Goal: Task Accomplishment & Management: Manage account settings

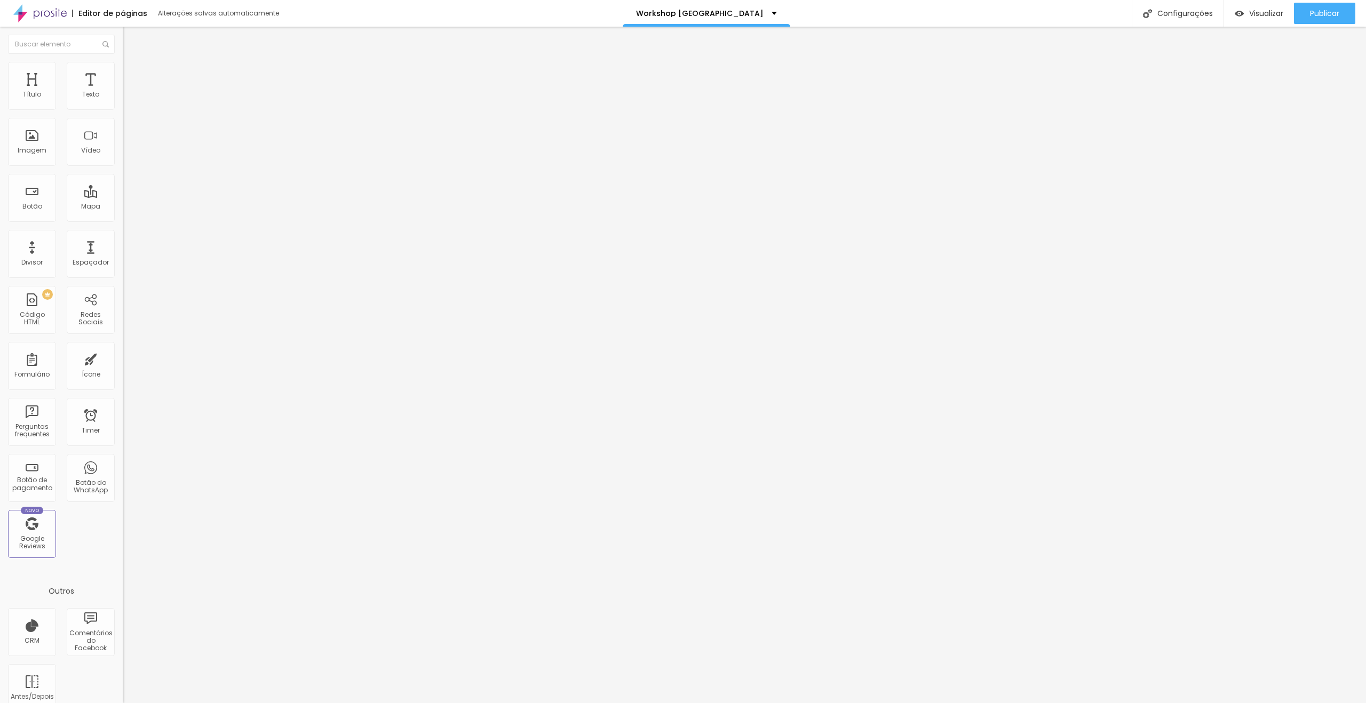
click at [1183, 8] on div "Configurações" at bounding box center [1178, 13] width 92 height 27
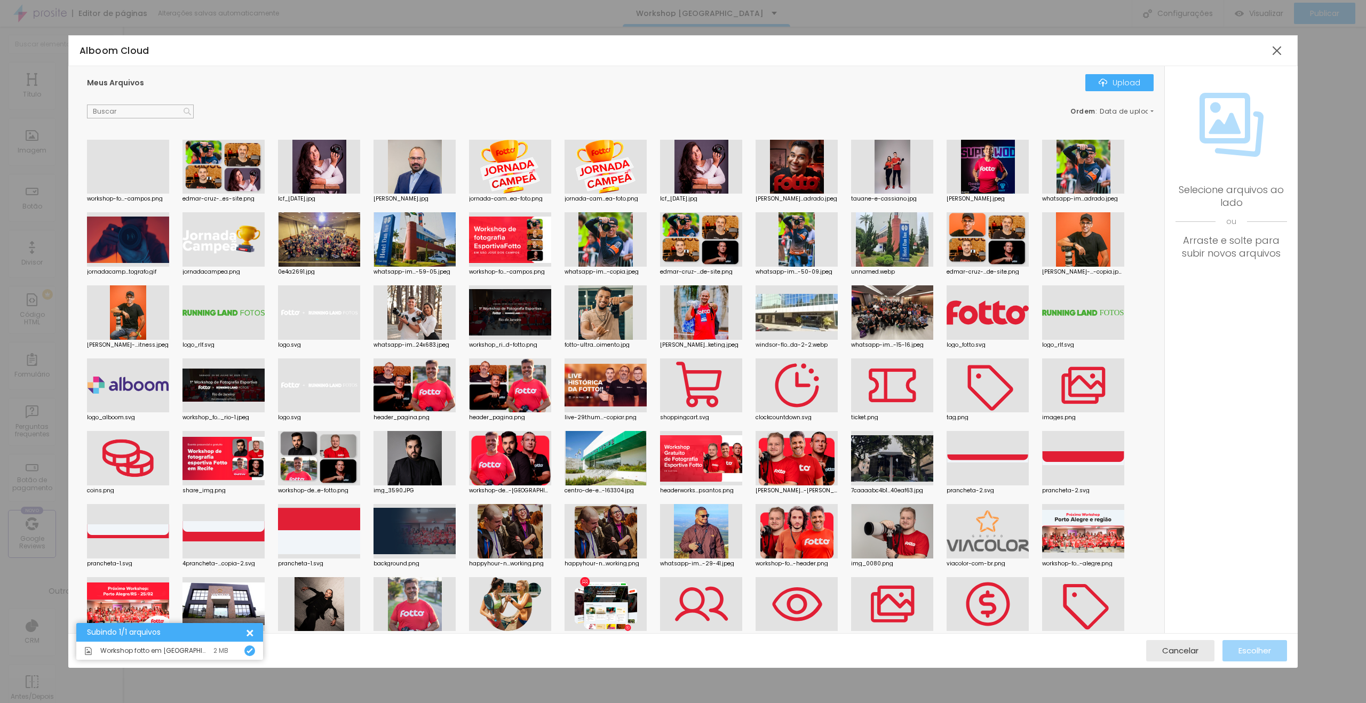
click at [113, 194] on div at bounding box center [128, 194] width 82 height 0
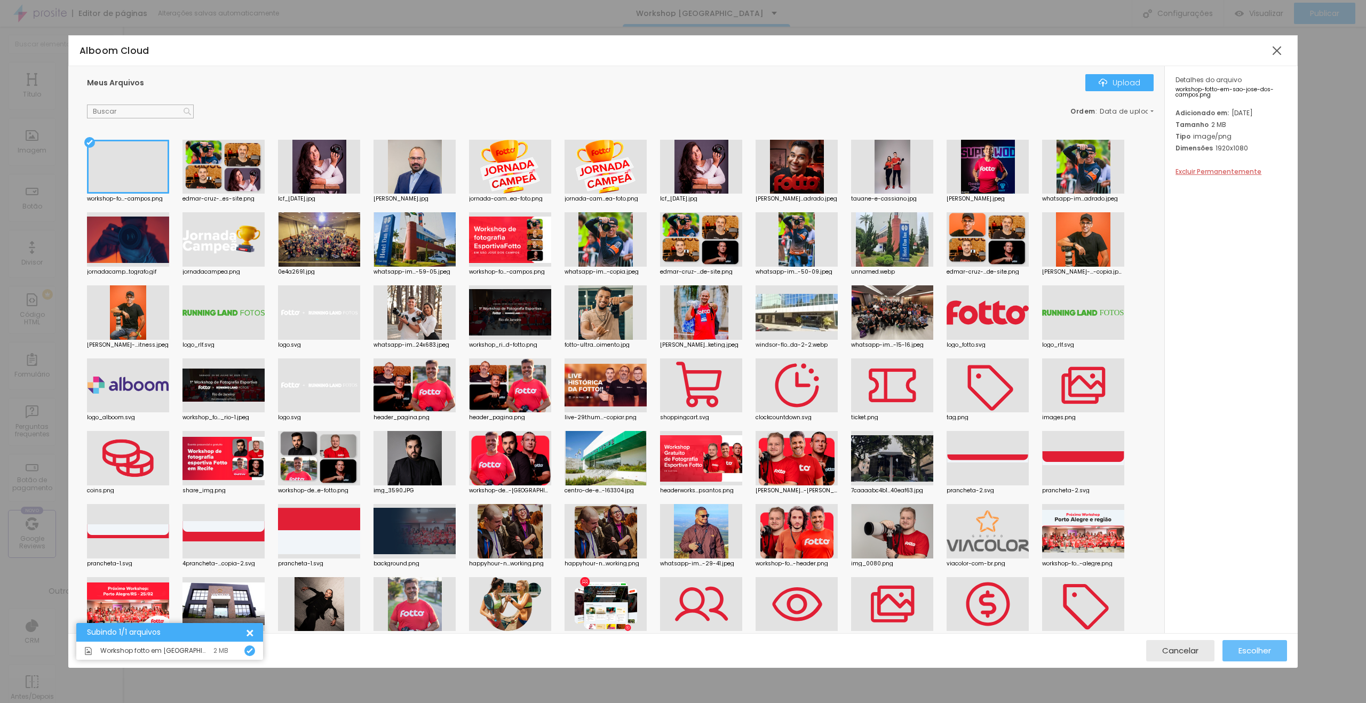
click at [1247, 646] on span "Escolher" at bounding box center [1255, 650] width 33 height 9
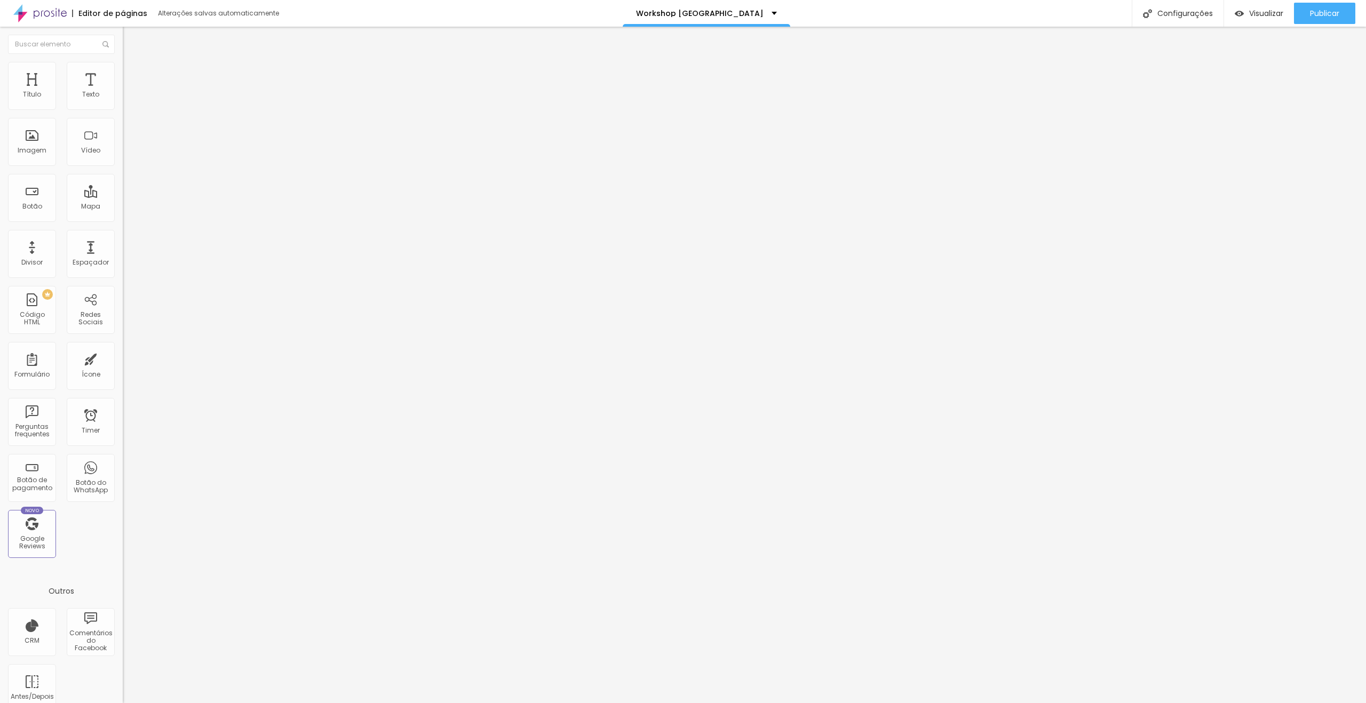
drag, startPoint x: 862, startPoint y: 541, endPoint x: 862, endPoint y: 520, distance: 20.3
click at [871, 703] on div at bounding box center [683, 715] width 1366 height 10
